Goal: Task Accomplishment & Management: Complete application form

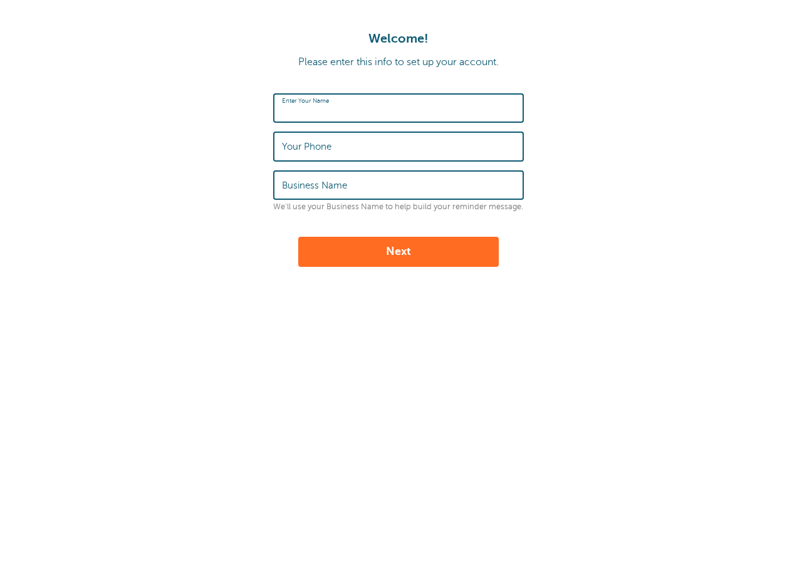
click at [382, 108] on input "Enter Your Name" at bounding box center [398, 108] width 233 height 27
type input "Andrew Phinney"
type input "4026807038"
type input "Church Wear"
click at [406, 246] on button "Next" at bounding box center [398, 252] width 201 height 30
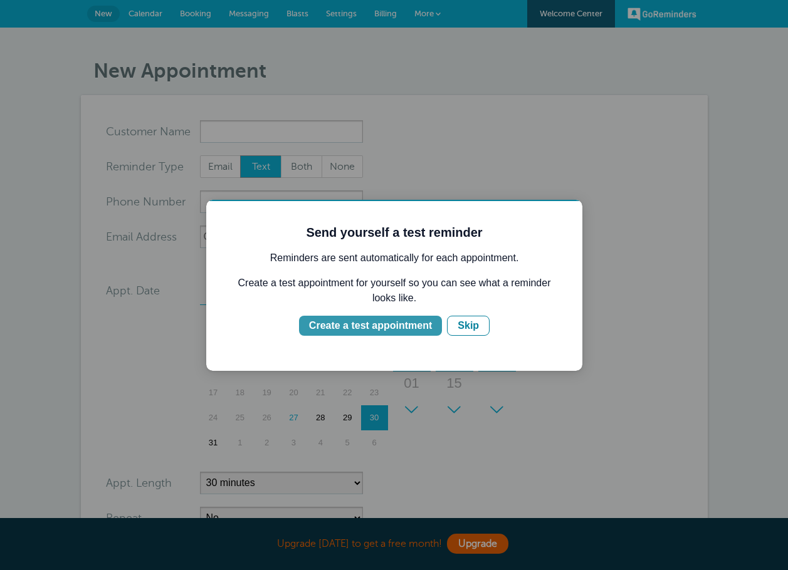
click at [391, 332] on div "Create a test appointment" at bounding box center [370, 325] width 123 height 15
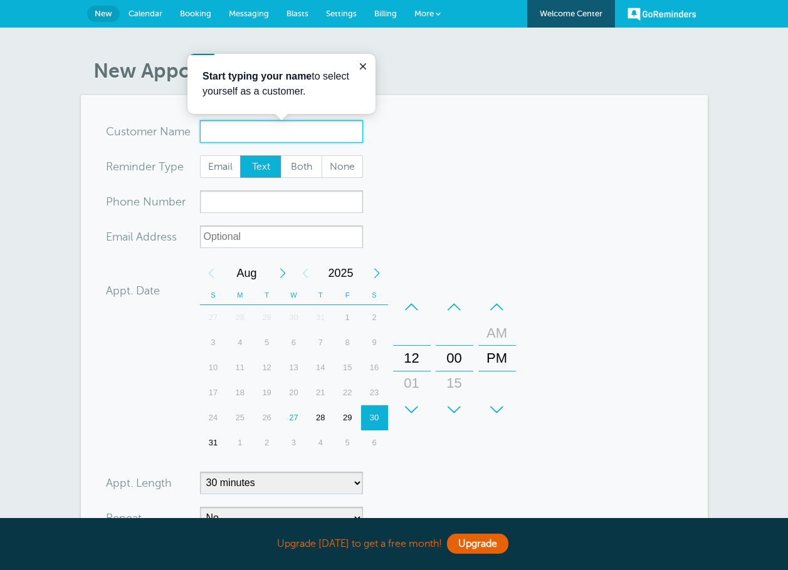
click at [234, 131] on input "x-no-autofill" at bounding box center [281, 131] width 163 height 23
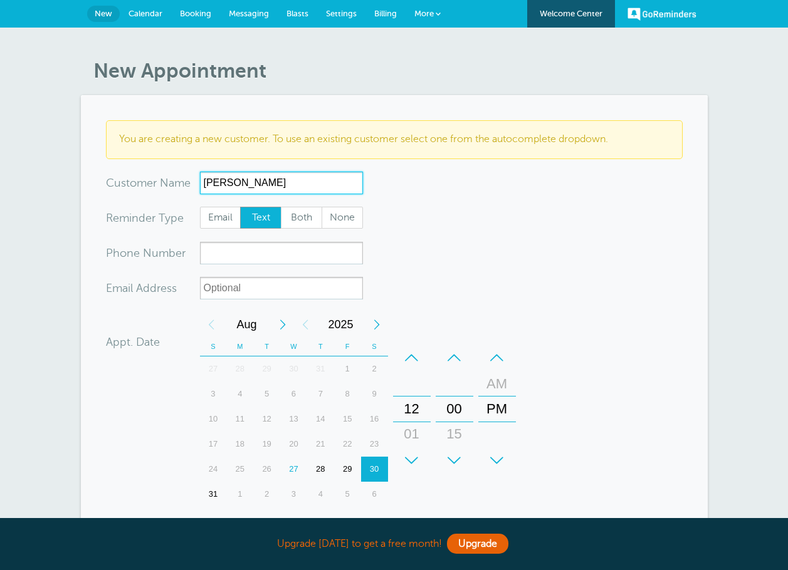
type input "Roberta Phinney"
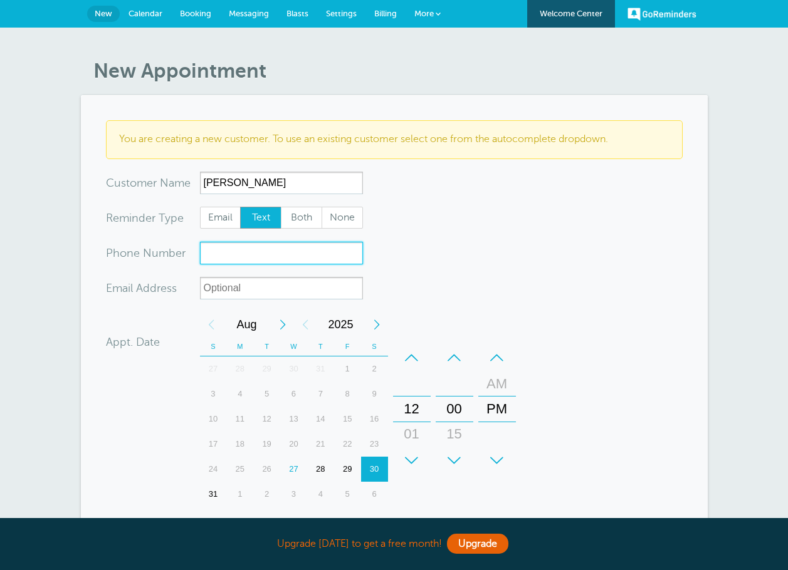
click at [228, 264] on input "xxx-no-autofill" at bounding box center [281, 253] width 163 height 23
type input "4029832156"
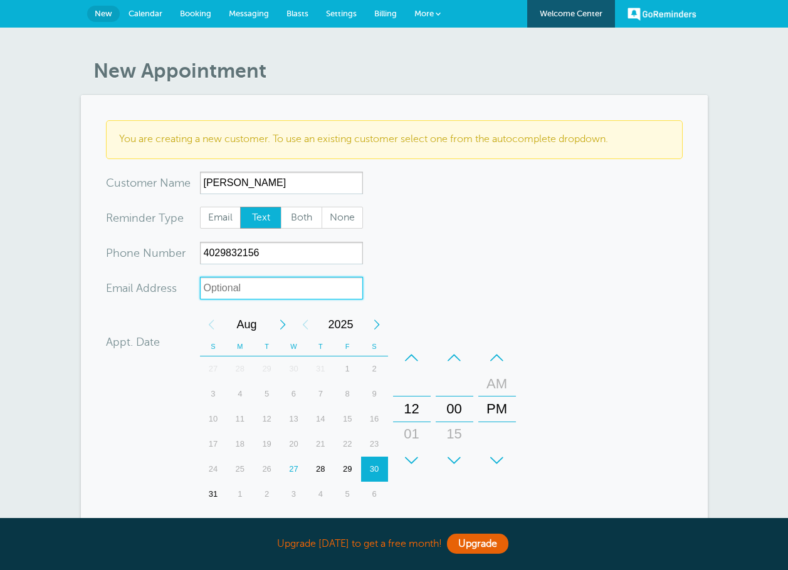
click at [254, 291] on input "xx-no-autofill" at bounding box center [281, 288] width 163 height 23
click at [446, 302] on form "You are creating a new customer. To use an existing customer select one from th…" at bounding box center [394, 402] width 577 height 565
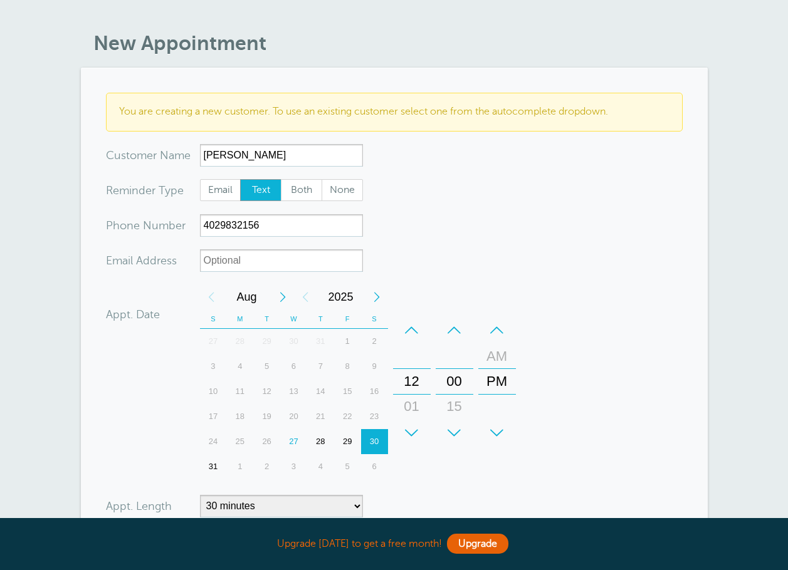
scroll to position [107, 0]
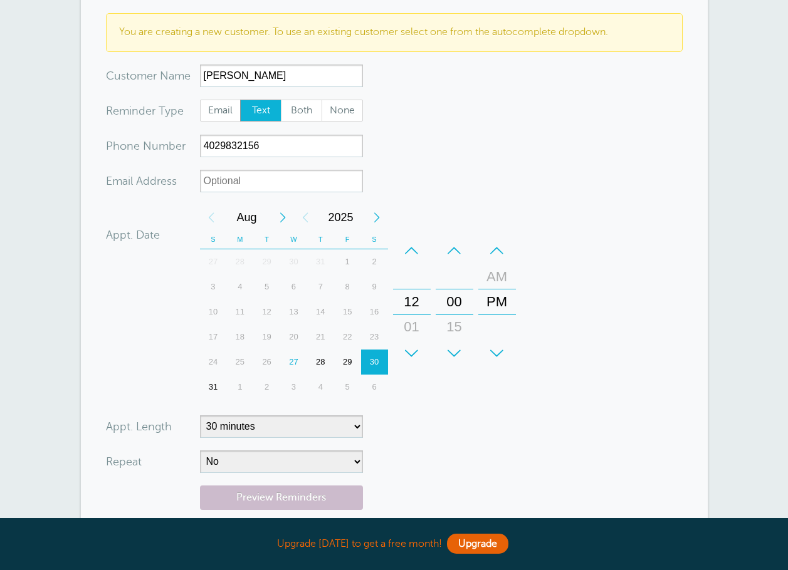
click at [325, 362] on div "28" at bounding box center [320, 362] width 27 height 25
click at [412, 312] on div "12" at bounding box center [412, 302] width 30 height 25
click at [406, 308] on div "12" at bounding box center [412, 302] width 30 height 25
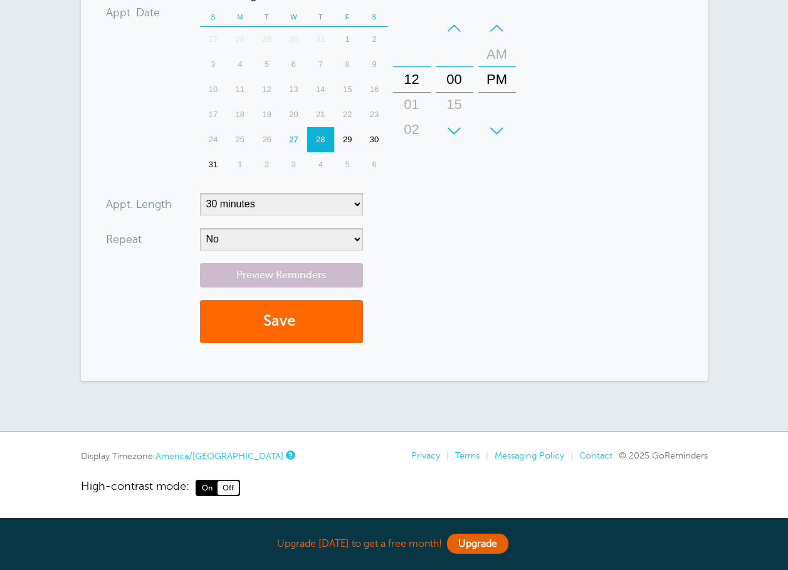
scroll to position [331, 0]
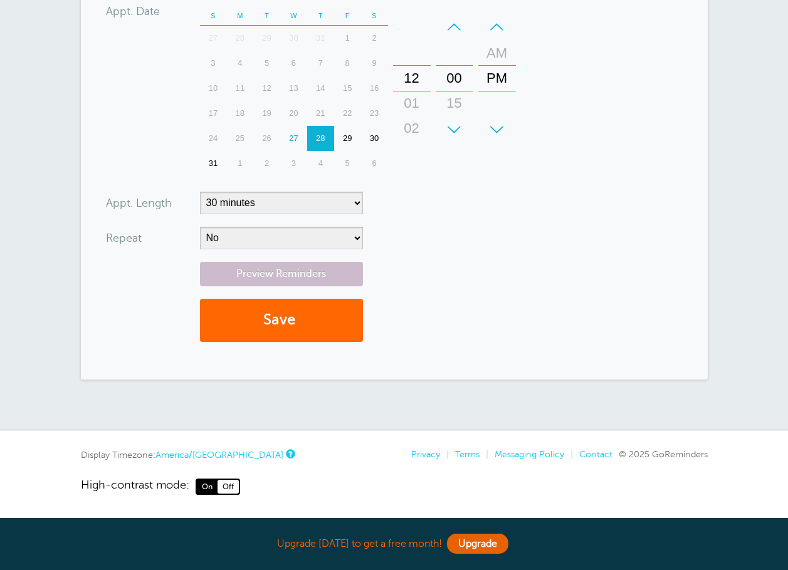
click at [410, 133] on div "+" at bounding box center [412, 129] width 38 height 25
click at [409, 132] on div "+" at bounding box center [412, 129] width 38 height 25
click at [411, 75] on div "12" at bounding box center [412, 78] width 30 height 25
click at [451, 120] on div "+" at bounding box center [455, 129] width 38 height 25
click at [453, 125] on div "+" at bounding box center [455, 129] width 38 height 25
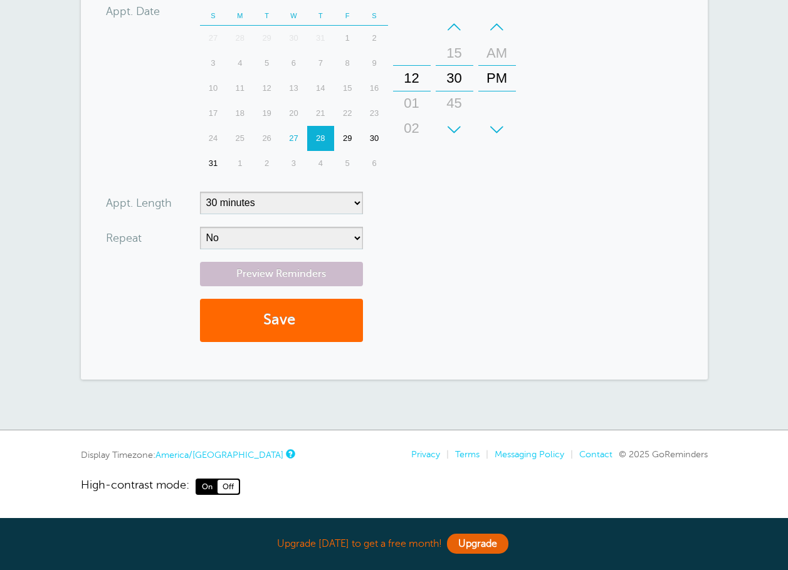
click at [498, 127] on div "+" at bounding box center [497, 129] width 38 height 25
click at [424, 116] on div "02" at bounding box center [412, 128] width 30 height 25
click at [417, 108] on div "02" at bounding box center [412, 103] width 30 height 25
click at [416, 109] on div "03" at bounding box center [412, 103] width 30 height 25
click at [416, 109] on div "04" at bounding box center [412, 103] width 30 height 25
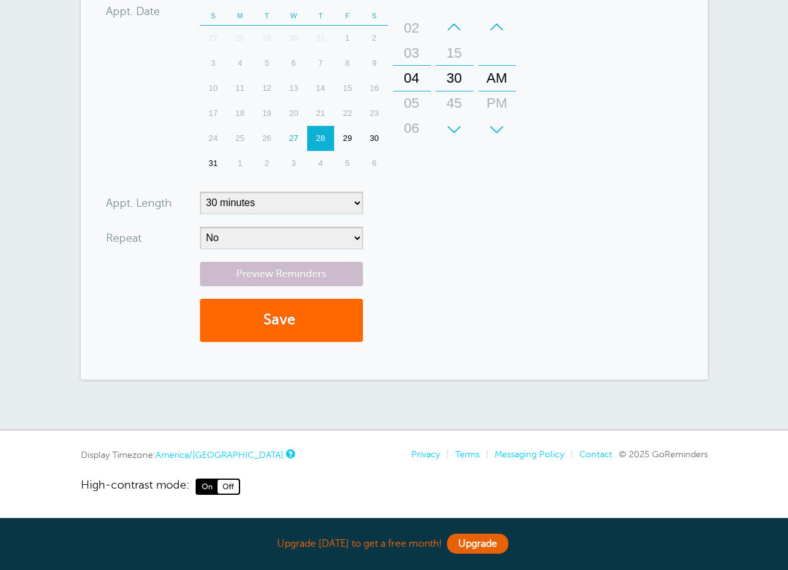
click at [416, 109] on div "05" at bounding box center [412, 103] width 30 height 25
click at [416, 109] on div "06" at bounding box center [412, 103] width 30 height 25
click at [416, 109] on div "07" at bounding box center [412, 103] width 30 height 25
click at [416, 109] on div "08" at bounding box center [412, 103] width 30 height 25
click at [574, 140] on form "You are creating a new customer. To use an existing customer select one from th…" at bounding box center [394, 71] width 577 height 565
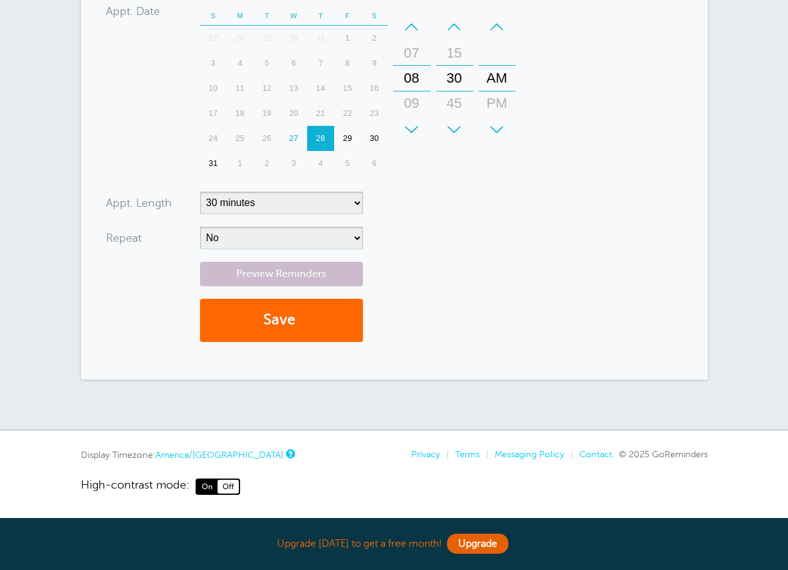
click at [488, 209] on form "You are creating a new customer. To use an existing customer select one from th…" at bounding box center [394, 71] width 577 height 565
click at [256, 233] on select "No Daily Weekly Every 2 weeks Every 3 weeks Every 4 weeks Monthly Every 5 weeks…" at bounding box center [281, 238] width 163 height 23
select select "RRULE:FREQ=WEEKLY;INTERVAL=2"
click at [200, 227] on select "No Daily Weekly Every 2 weeks Every 3 weeks Every 4 weeks Monthly Every 5 weeks…" at bounding box center [281, 238] width 163 height 23
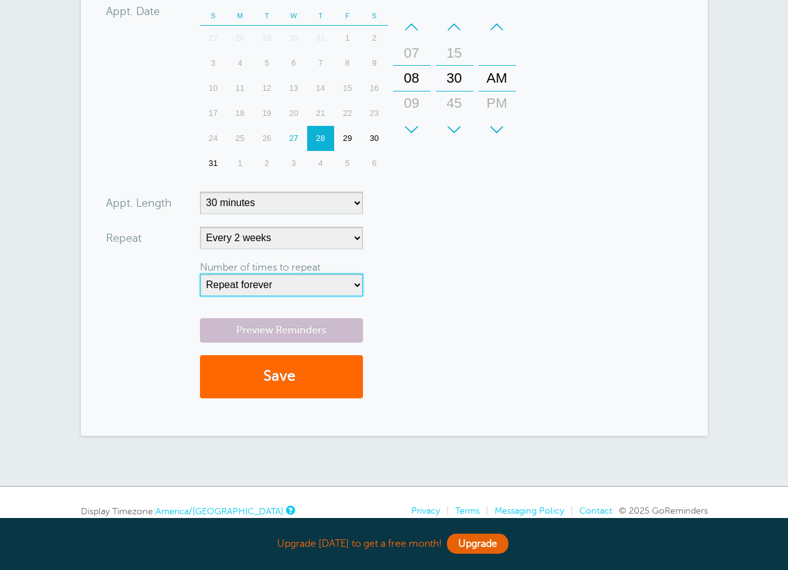
click at [328, 286] on select "Repeat forever 2 3 4 5 6 7 8 9 10 11 12 13 14 15 16 17 18 19 20" at bounding box center [281, 285] width 163 height 23
click at [200, 274] on select "Repeat forever 2 3 4 5 6 7 8 9 10 11 12 13 14 15 16 17 18 19 20" at bounding box center [281, 285] width 163 height 23
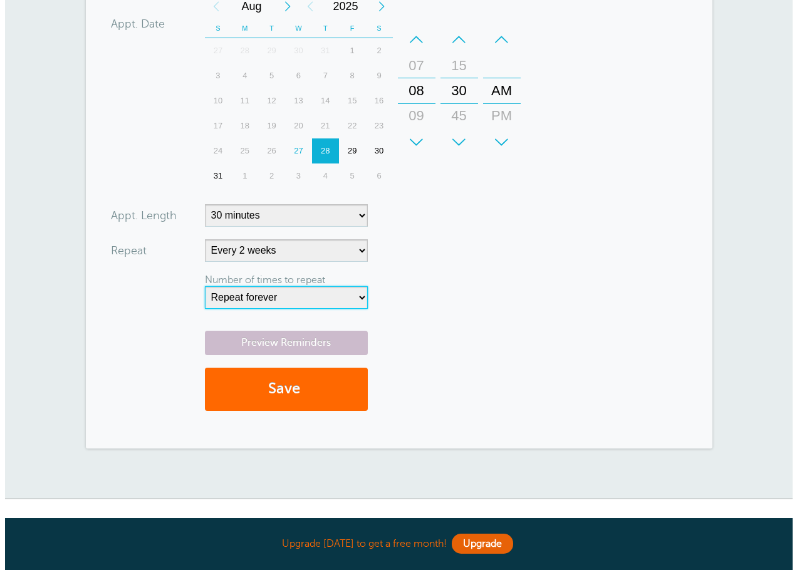
scroll to position [243, 0]
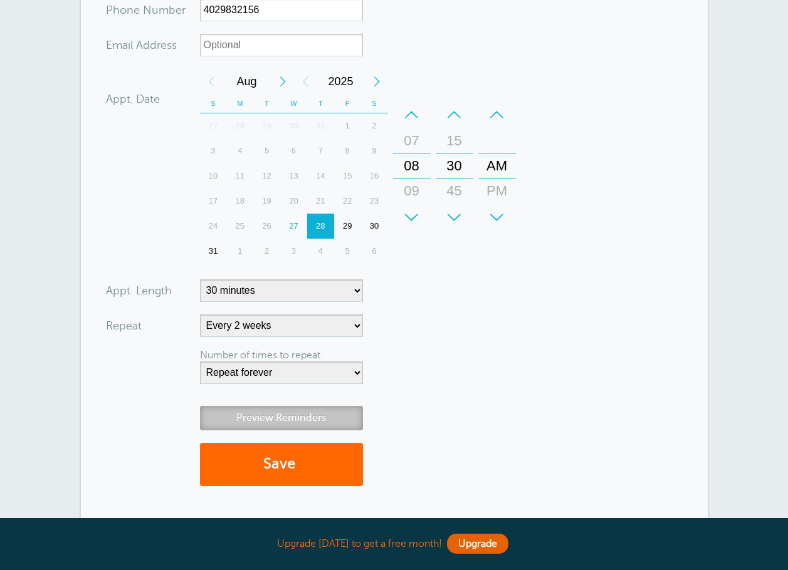
click at [359, 416] on link "Preview Reminders" at bounding box center [281, 418] width 163 height 24
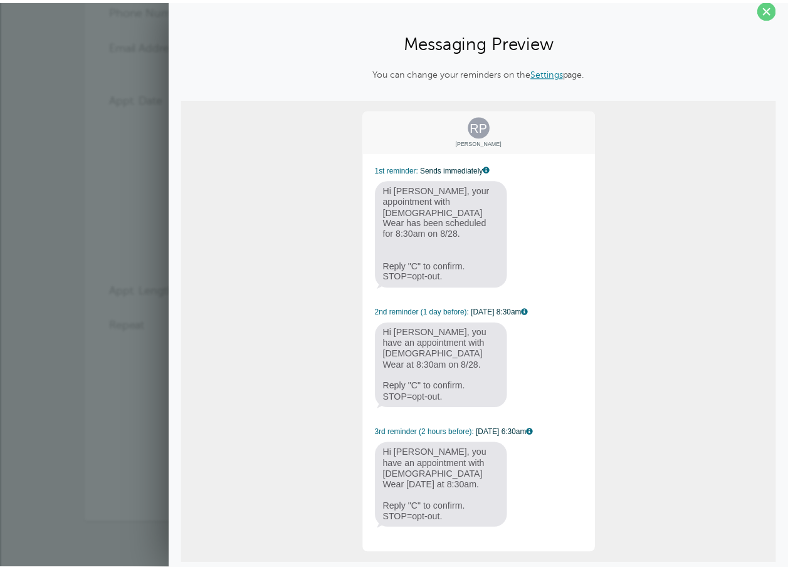
scroll to position [14, 0]
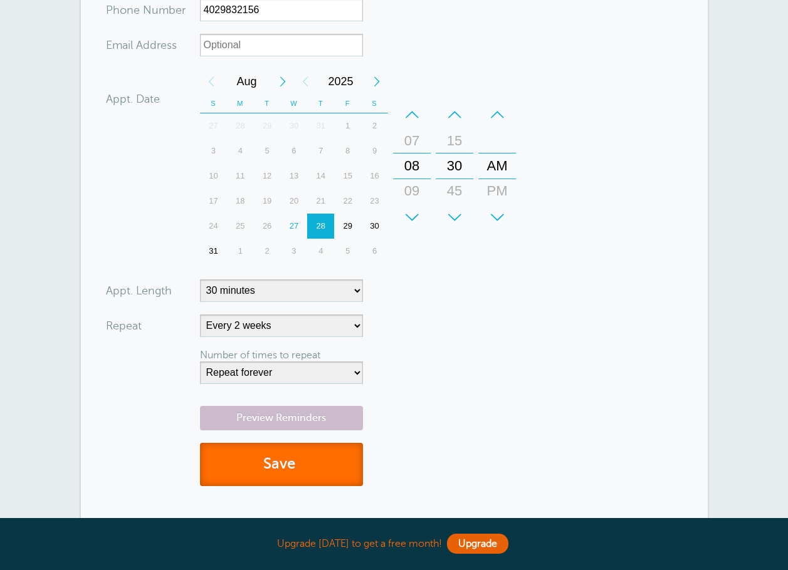
click at [322, 451] on button "Save" at bounding box center [281, 464] width 163 height 43
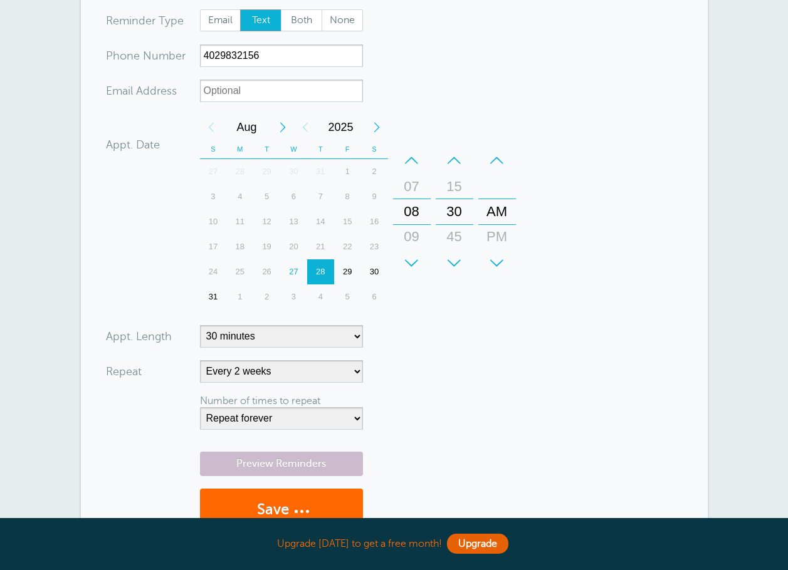
scroll to position [2, 0]
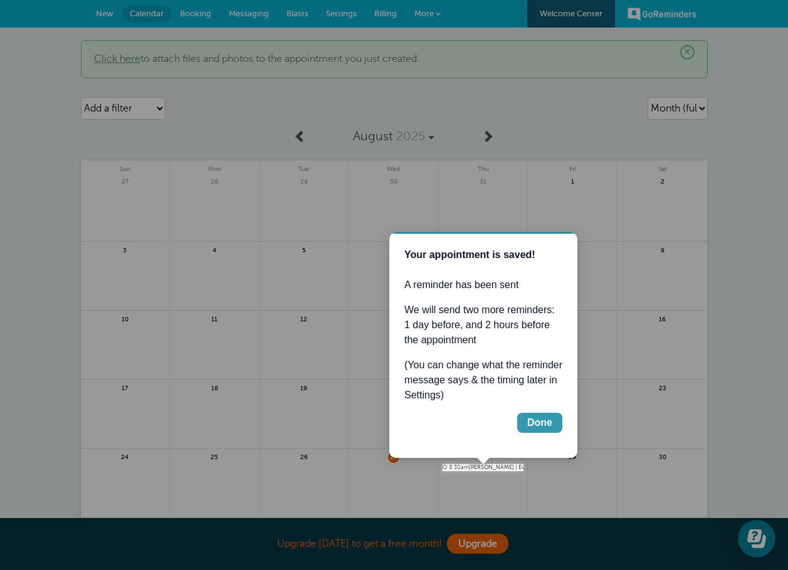
click at [552, 427] on button "Done" at bounding box center [539, 423] width 45 height 20
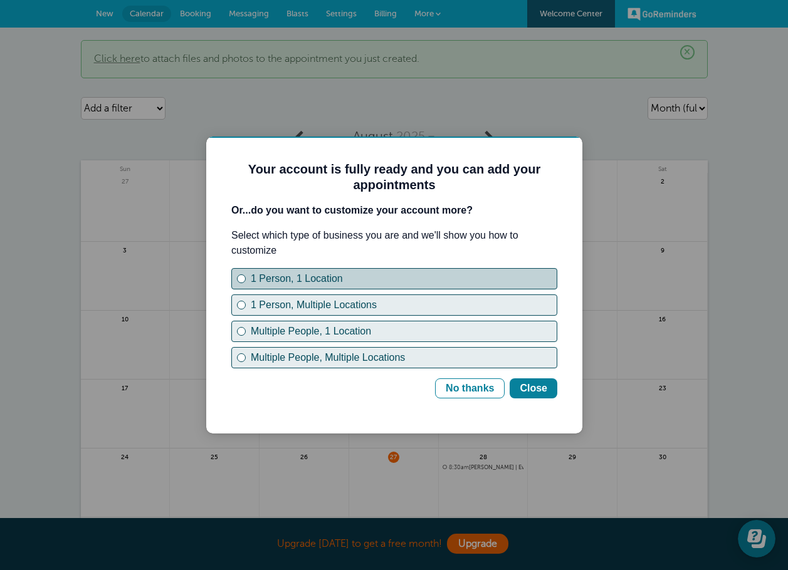
click at [260, 283] on div "1 Person, 1 Location" at bounding box center [404, 278] width 306 height 15
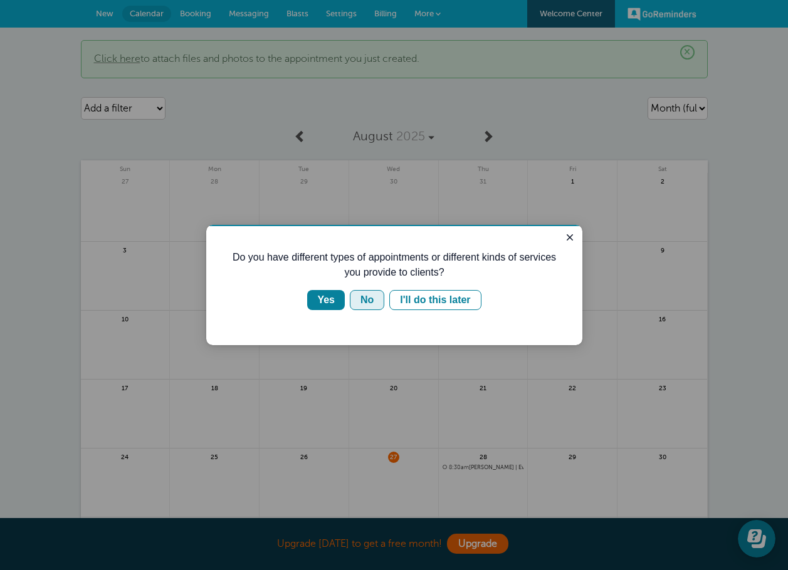
click at [367, 300] on div "No" at bounding box center [366, 300] width 13 height 15
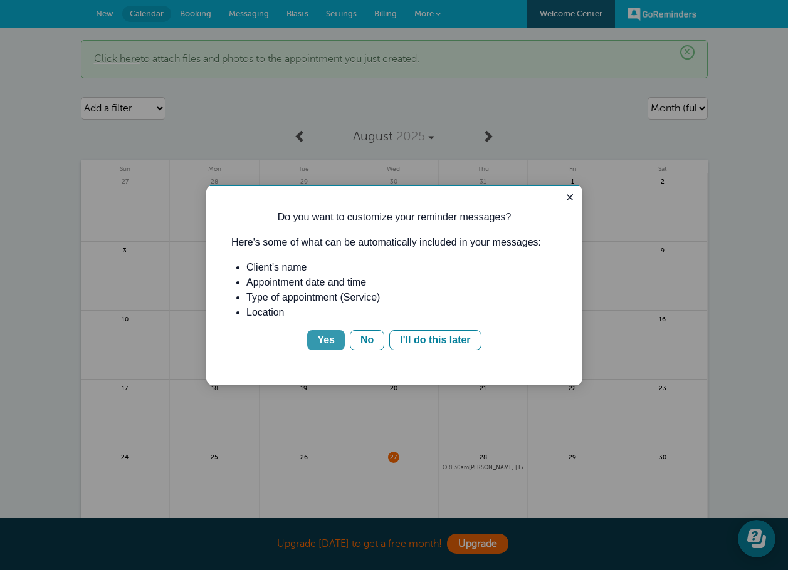
click at [317, 341] on button "Yes" at bounding box center [326, 340] width 38 height 20
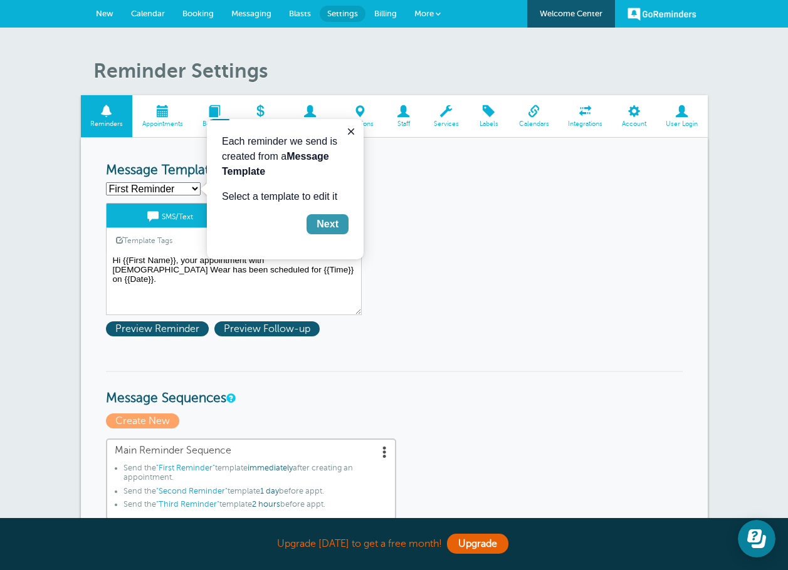
click at [327, 230] on div "Next" at bounding box center [328, 224] width 22 height 15
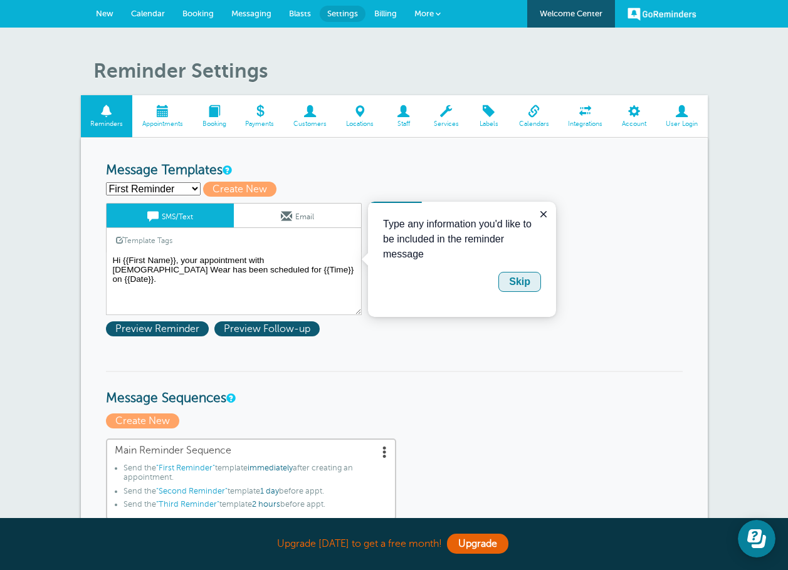
click at [528, 284] on div "Skip" at bounding box center [519, 282] width 21 height 15
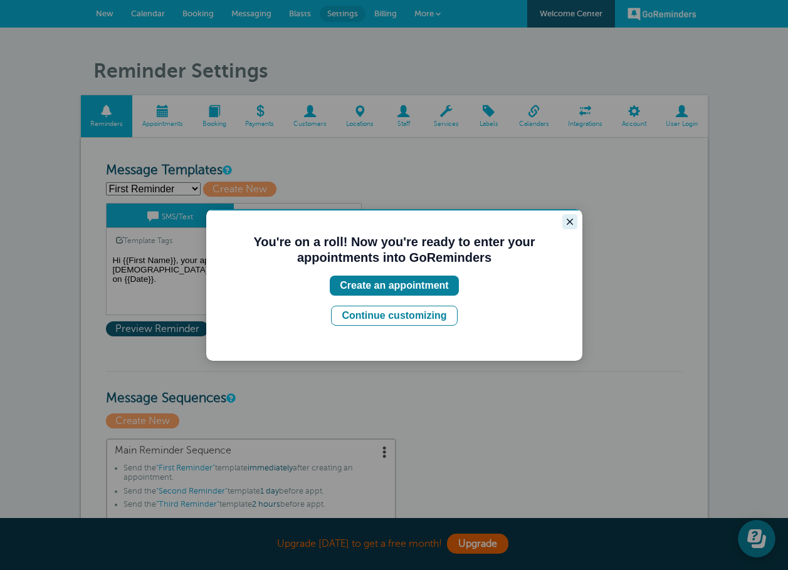
click at [568, 219] on icon "Close guide" at bounding box center [570, 222] width 10 height 10
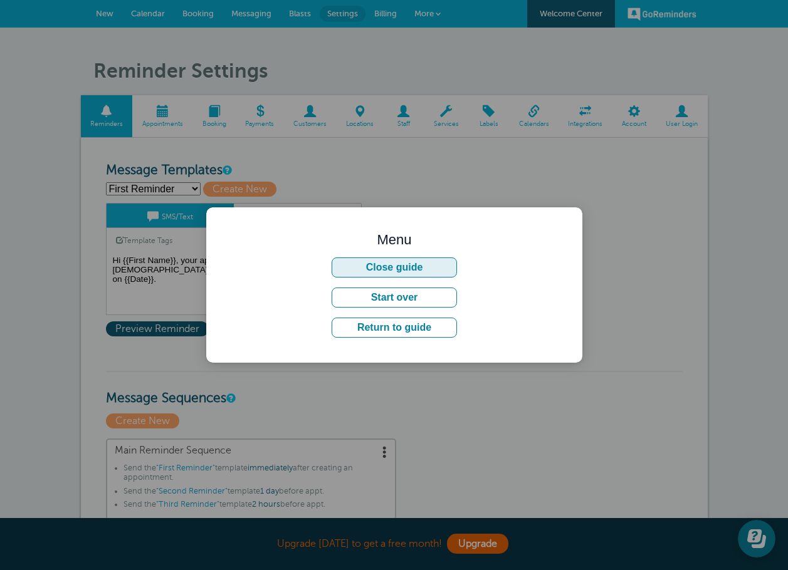
click at [421, 266] on button "Close guide" at bounding box center [394, 268] width 125 height 20
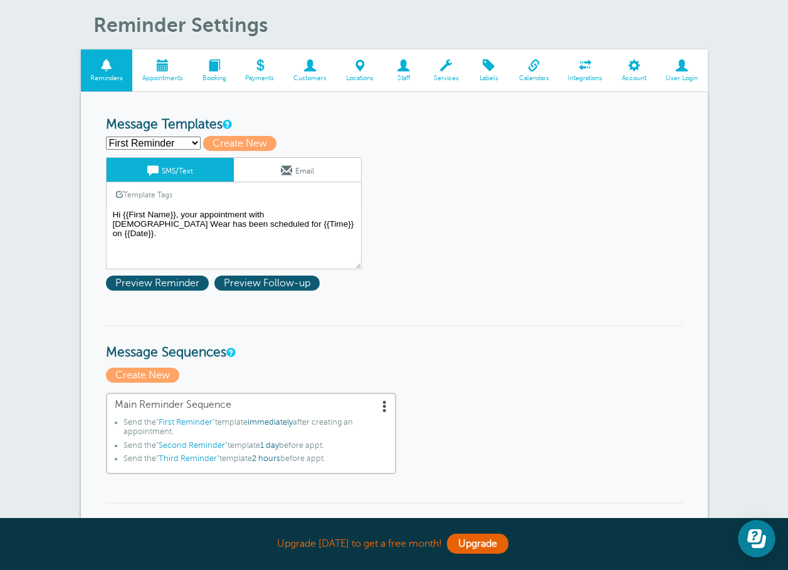
scroll to position [76, 0]
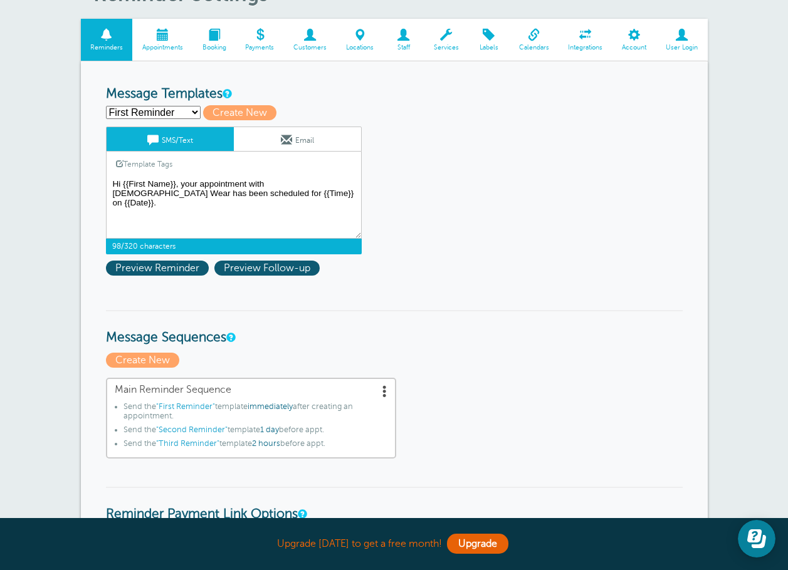
drag, startPoint x: 273, startPoint y: 185, endPoint x: 315, endPoint y: 182, distance: 42.7
click at [315, 182] on textarea "Hi {{First Name}}, your appointment with Church Wear has been scheduled for {{T…" at bounding box center [234, 207] width 256 height 63
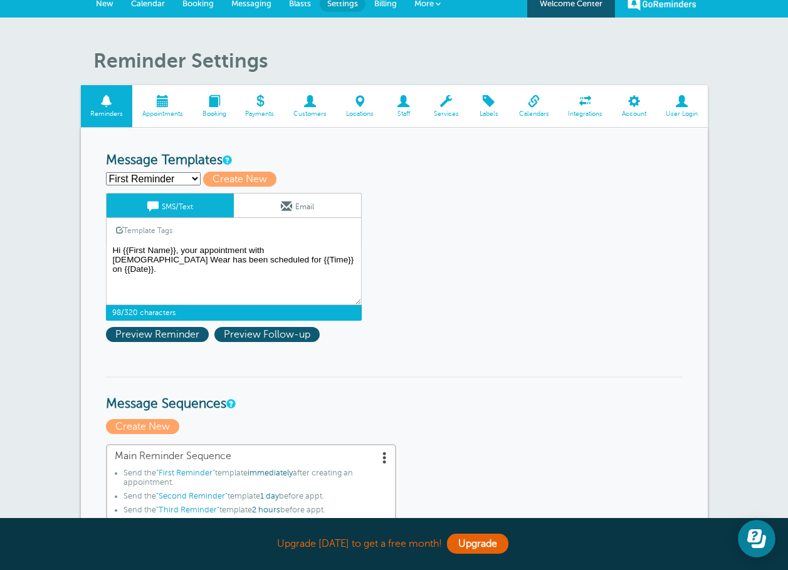
scroll to position [0, 0]
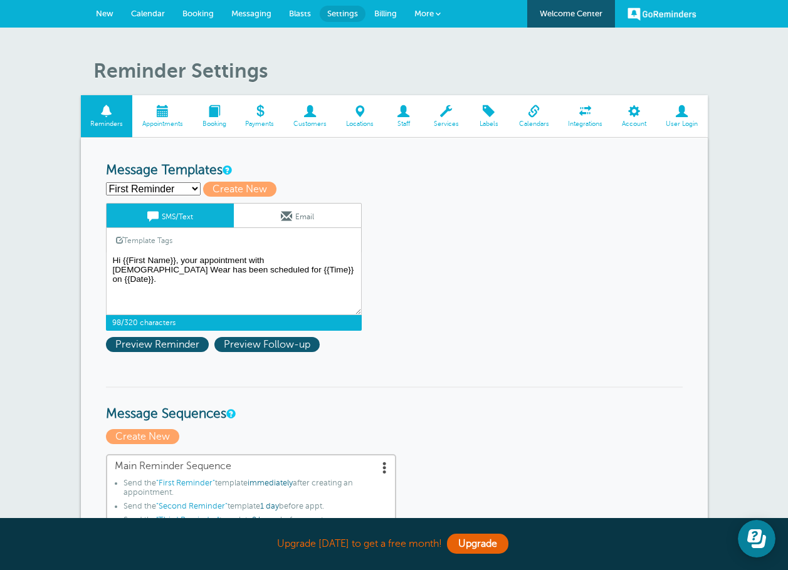
click at [152, 12] on span "Calendar" at bounding box center [148, 13] width 34 height 9
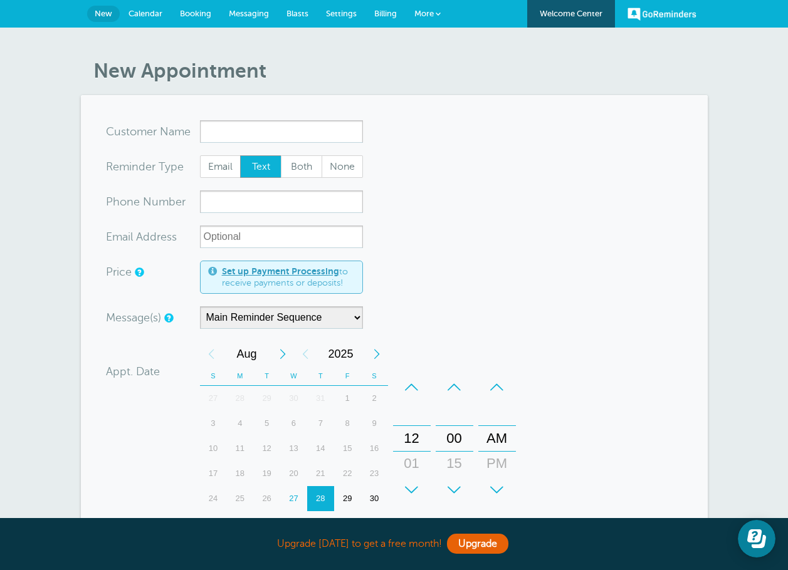
click at [282, 135] on input "x-no-autofill" at bounding box center [281, 131] width 163 height 23
